Goal: Find specific page/section: Find specific page/section

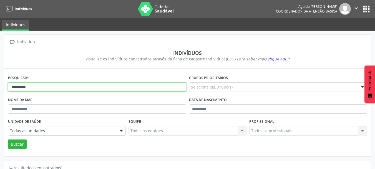
drag, startPoint x: 44, startPoint y: 88, endPoint x: 5, endPoint y: 91, distance: 38.7
click at [7, 91] on div "Pesquisar * *********" at bounding box center [97, 85] width 181 height 22
type input "**********"
click at [8, 139] on button "Buscar" at bounding box center [17, 143] width 19 height 9
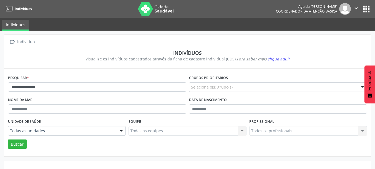
scroll to position [26, 0]
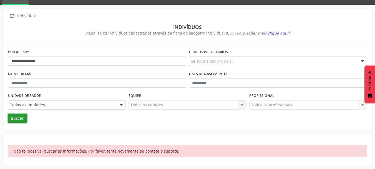
click at [21, 120] on button "Buscar" at bounding box center [17, 117] width 19 height 9
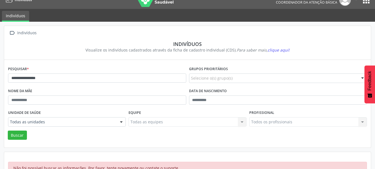
scroll to position [0, 0]
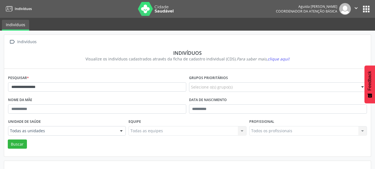
click at [369, 11] on button "apps" at bounding box center [366, 9] width 10 height 10
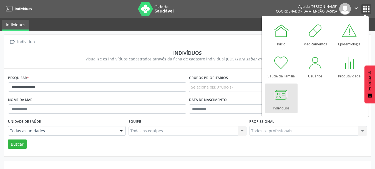
click at [354, 8] on icon "" at bounding box center [356, 8] width 6 height 6
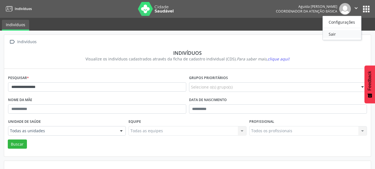
click at [332, 36] on link "Sair" at bounding box center [342, 34] width 38 height 8
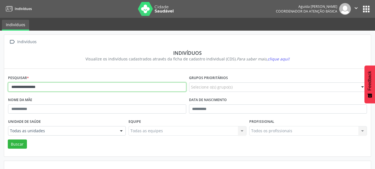
drag, startPoint x: 57, startPoint y: 87, endPoint x: 84, endPoint y: 67, distance: 32.9
click at [60, 82] on input "**********" at bounding box center [97, 86] width 178 height 9
click at [353, 6] on icon "" at bounding box center [356, 8] width 6 height 6
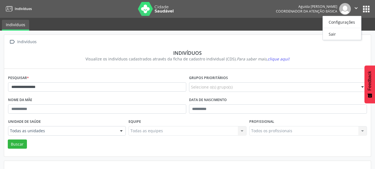
click at [370, 11] on button "apps" at bounding box center [366, 9] width 10 height 10
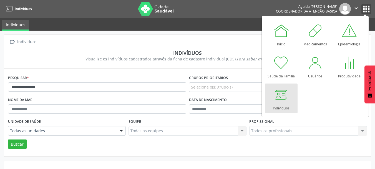
click at [353, 10] on button "" at bounding box center [356, 9] width 11 height 12
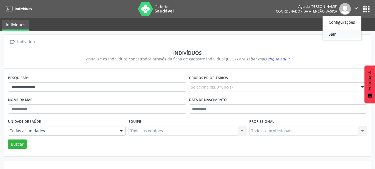
click at [342, 32] on link "Sair" at bounding box center [342, 34] width 38 height 8
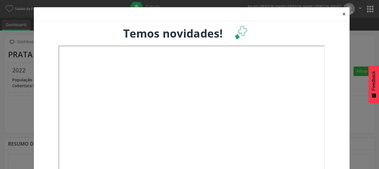
click at [340, 13] on button "×" at bounding box center [344, 14] width 11 height 14
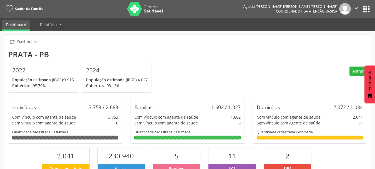
scroll to position [92, 122]
click at [369, 11] on button "apps" at bounding box center [366, 9] width 10 height 10
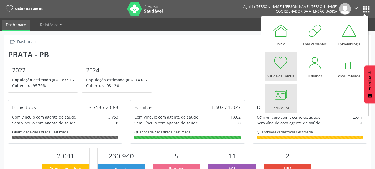
click at [280, 100] on div at bounding box center [281, 94] width 17 height 17
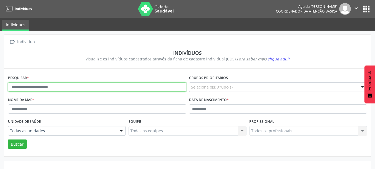
click at [87, 86] on input "text" at bounding box center [97, 86] width 178 height 9
type input "**********"
click at [8, 139] on button "Buscar" at bounding box center [17, 143] width 19 height 9
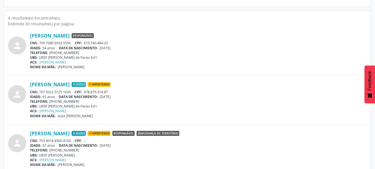
scroll to position [167, 0]
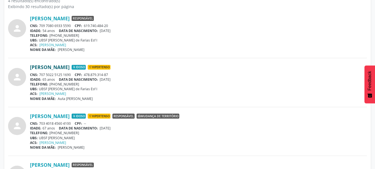
click at [70, 70] on link "Maria Jose de Sousa Barros" at bounding box center [50, 67] width 40 height 6
